Goal: Task Accomplishment & Management: Manage account settings

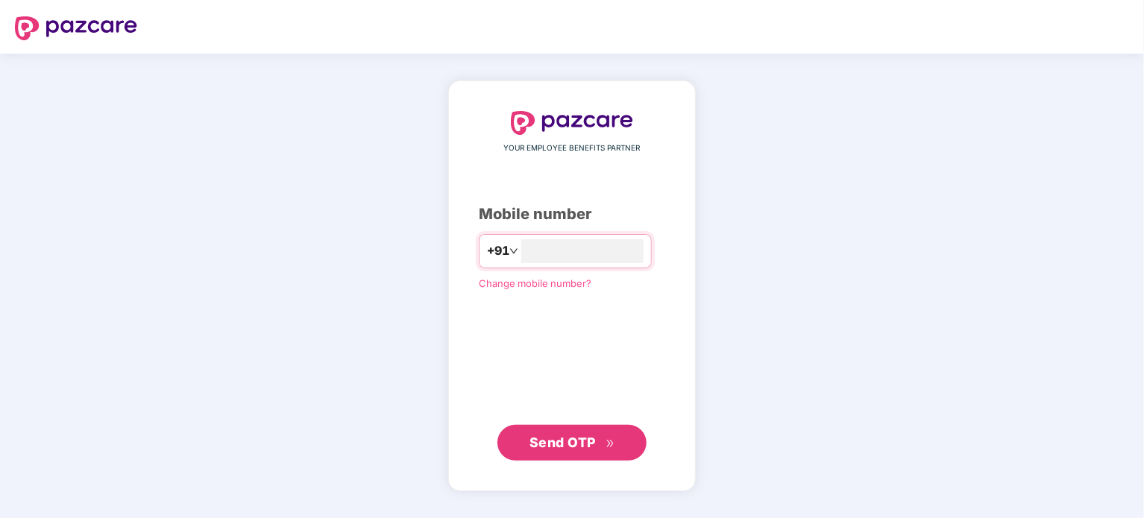
type input "**********"
click at [585, 440] on span "Send OTP" at bounding box center [562, 442] width 66 height 16
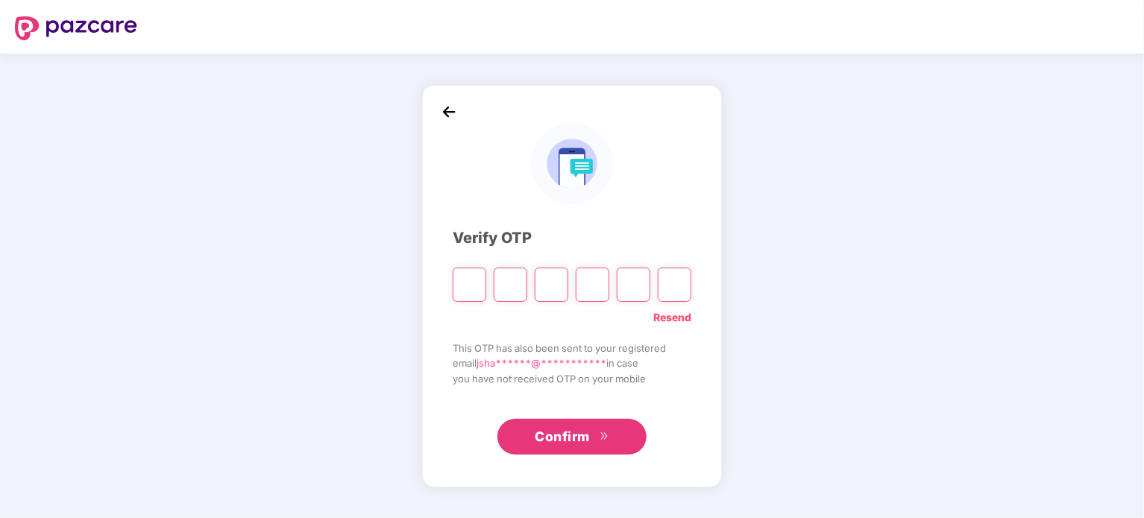
type input "*"
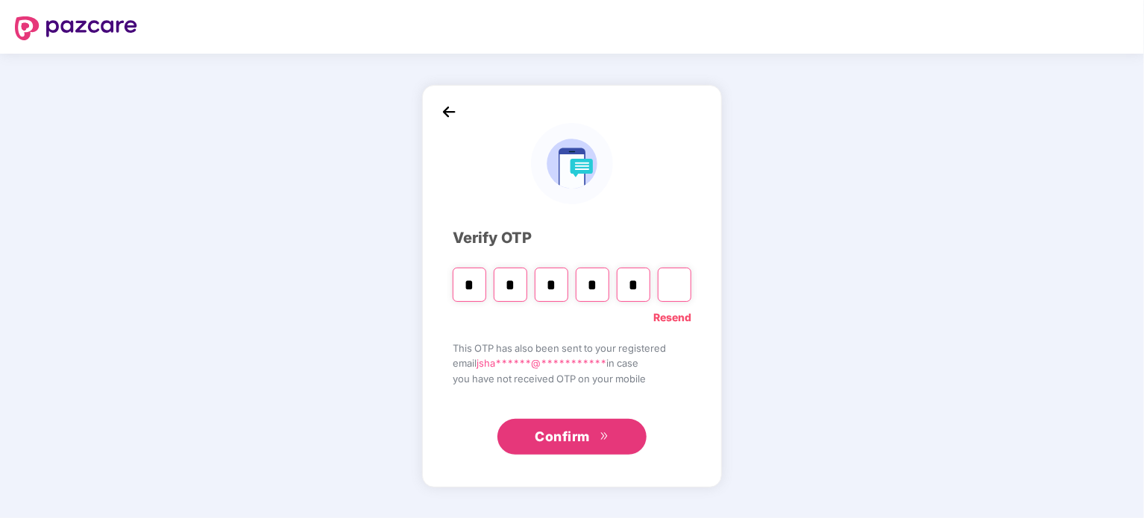
type input "*"
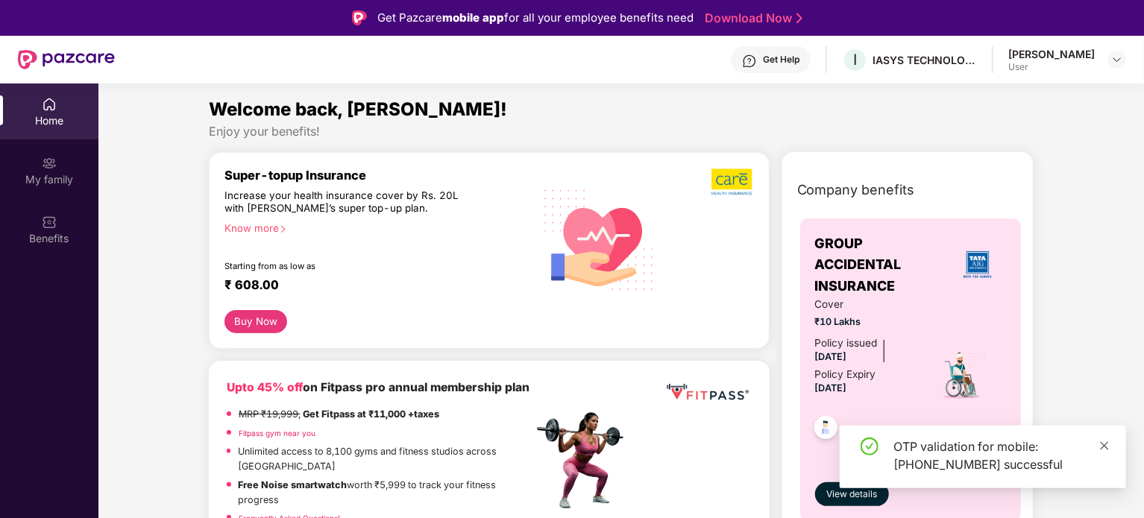
click at [1105, 447] on icon "close" at bounding box center [1104, 446] width 10 height 10
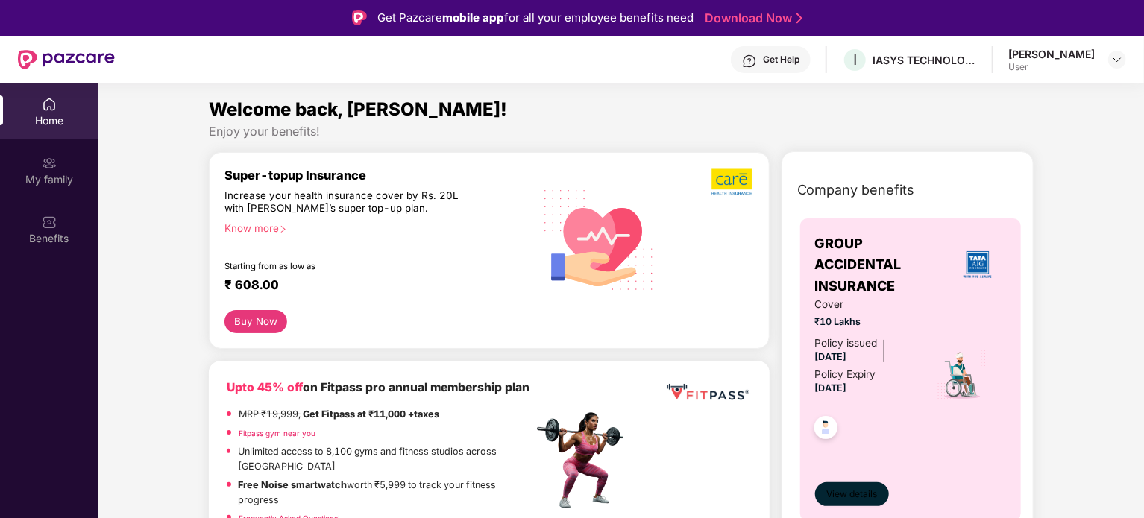
click at [872, 496] on span "View details" at bounding box center [851, 495] width 51 height 14
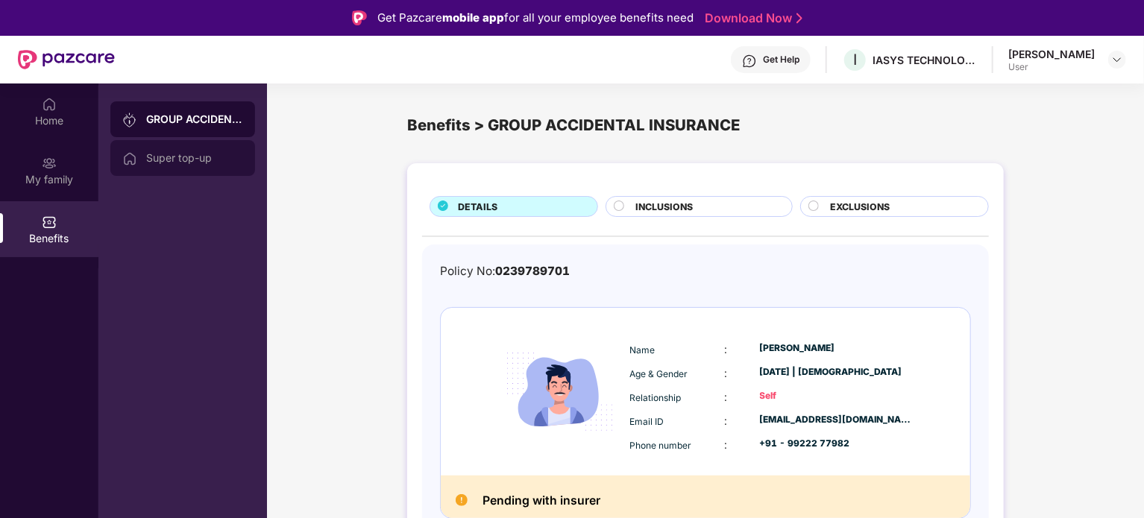
click at [180, 152] on div "Super top-up" at bounding box center [194, 158] width 97 height 12
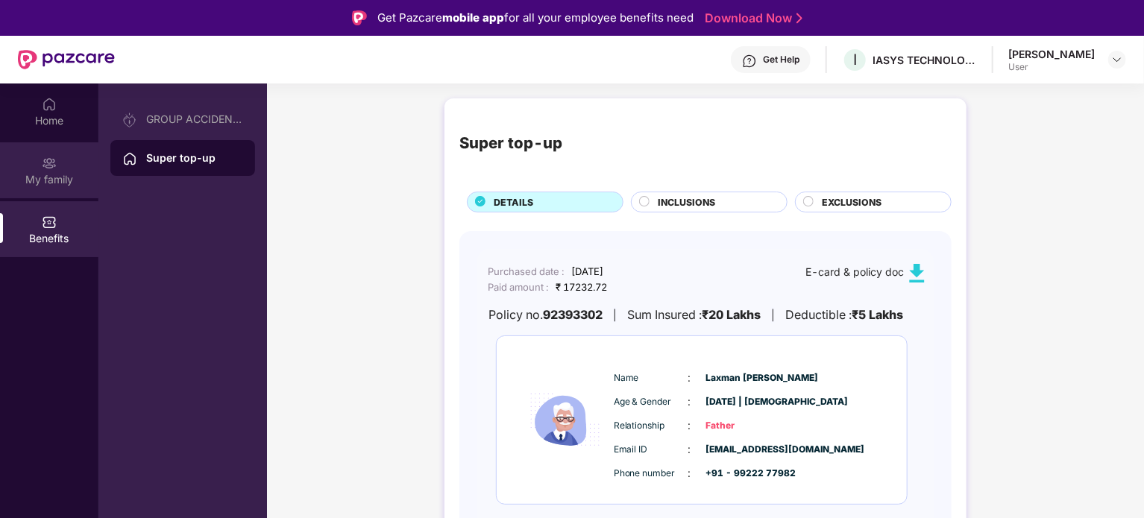
click at [51, 185] on div "My family" at bounding box center [49, 179] width 98 height 15
